Goal: Task Accomplishment & Management: Manage account settings

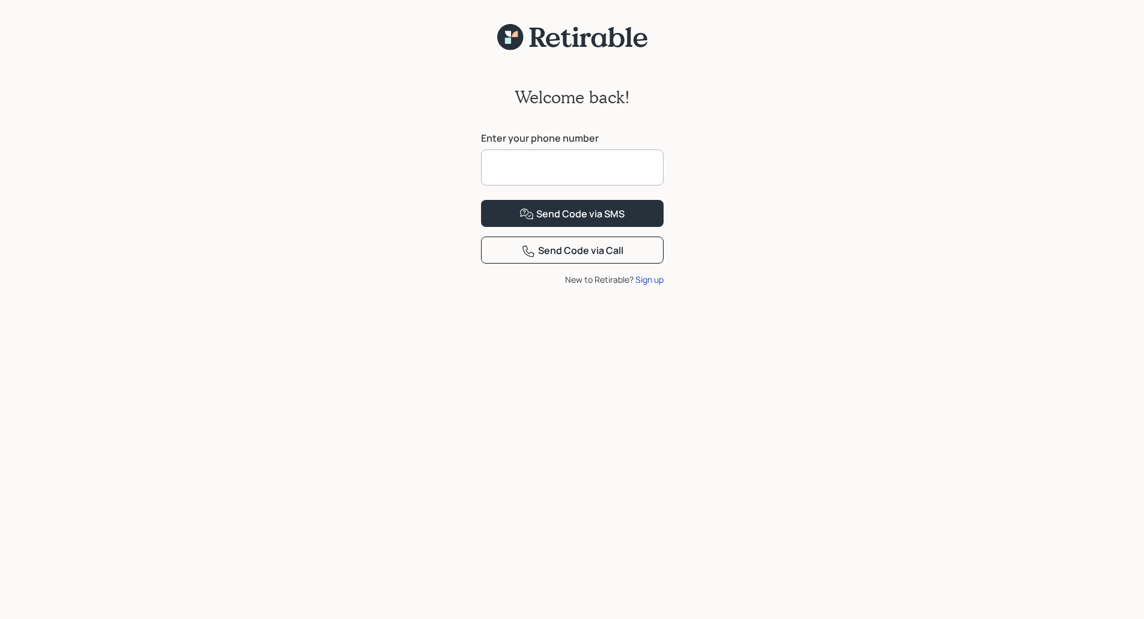
click at [511, 172] on input at bounding box center [572, 168] width 183 height 36
type input "**********"
click at [592, 222] on div "Send Code via SMS" at bounding box center [572, 214] width 105 height 14
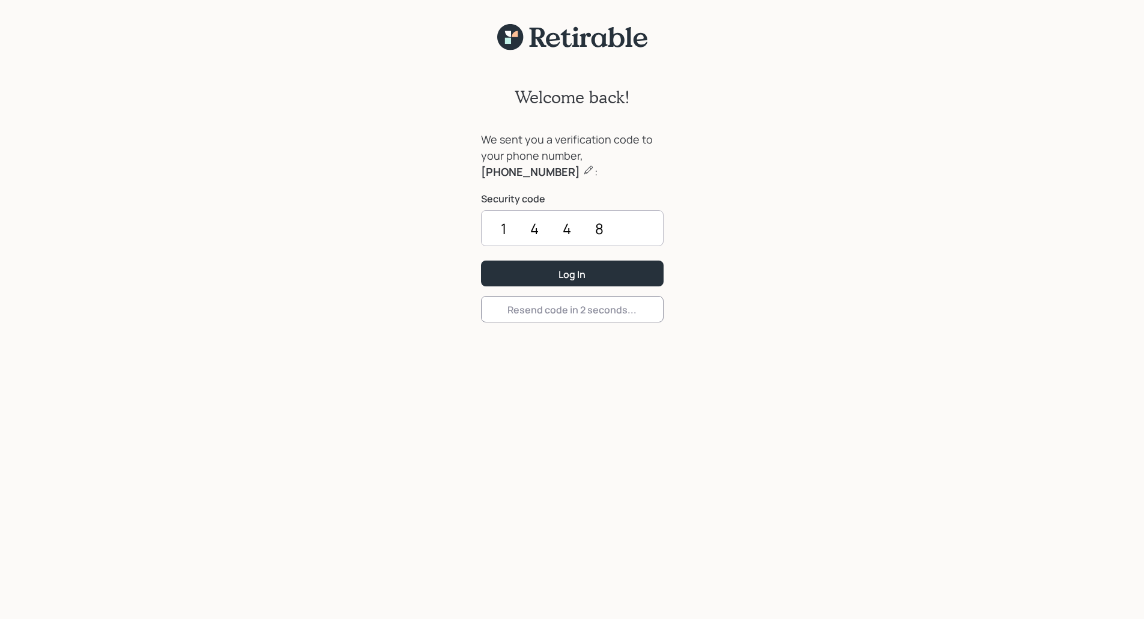
type input "1448"
click at [481, 261] on button "Log In" at bounding box center [572, 274] width 183 height 26
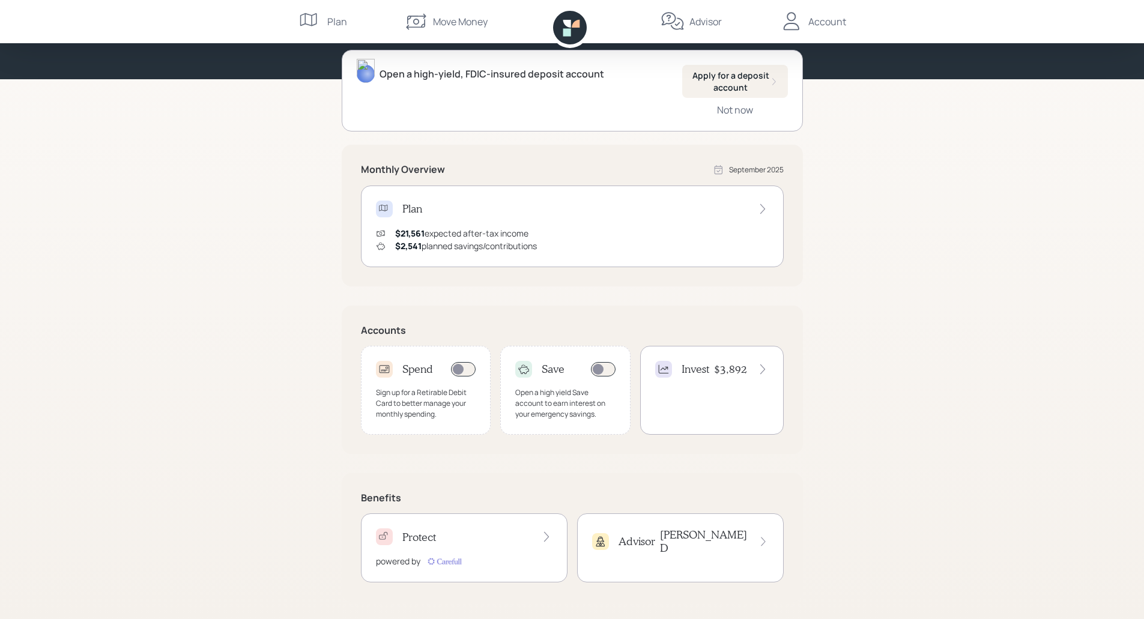
scroll to position [122, 0]
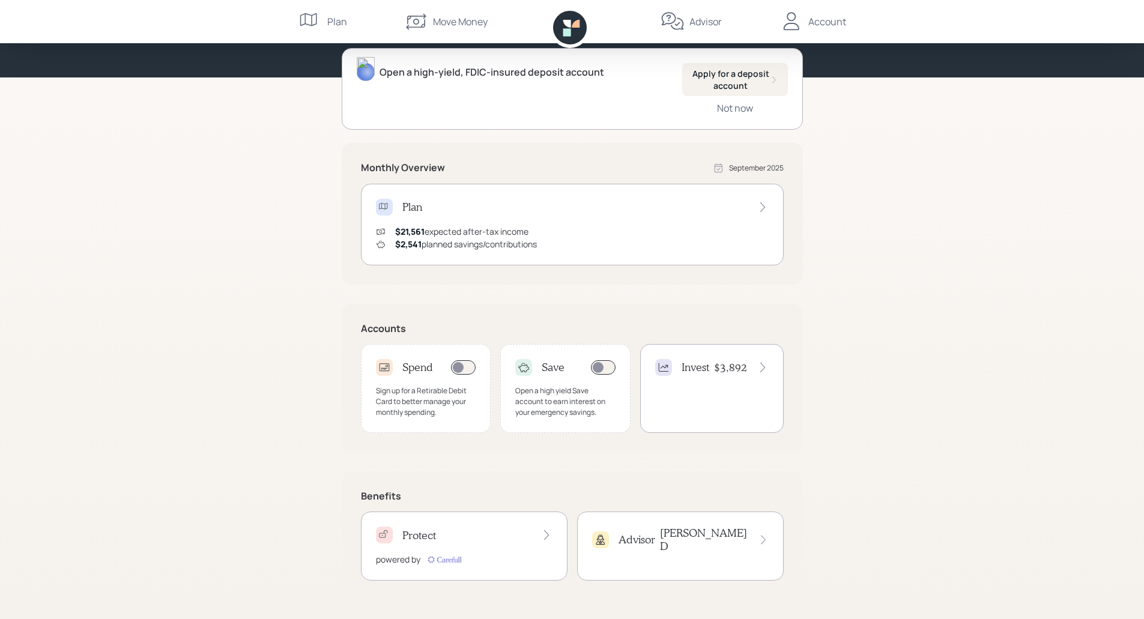
click at [446, 529] on div "Protect" at bounding box center [464, 535] width 177 height 17
click at [449, 539] on div "Protect" at bounding box center [464, 535] width 177 height 17
